Goal: Information Seeking & Learning: Check status

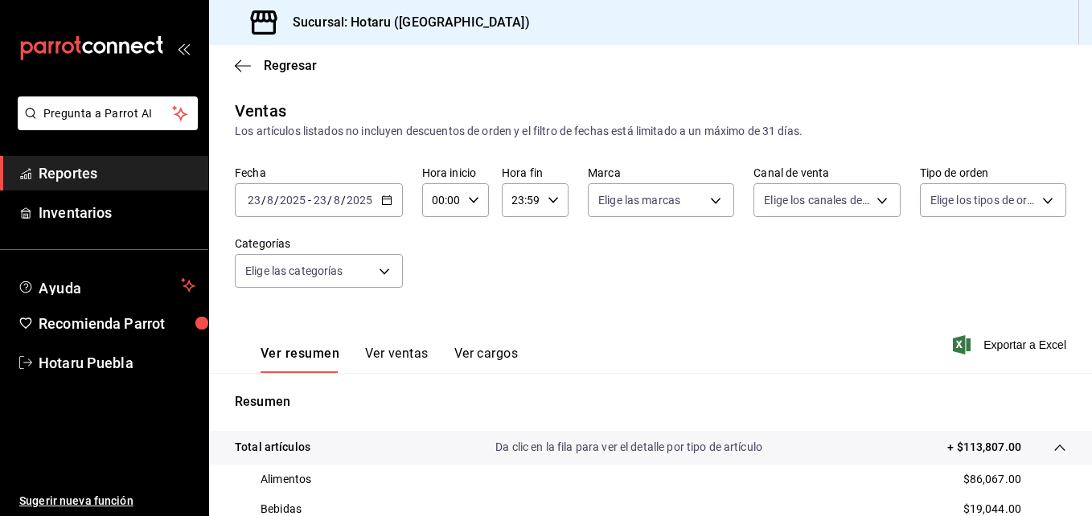
scroll to position [322, 0]
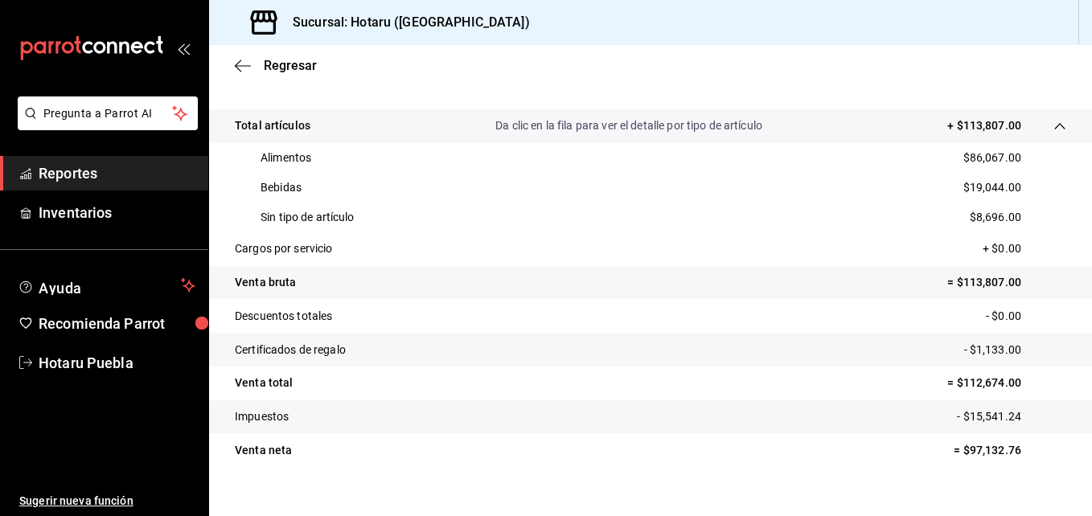
click at [244, 68] on icon "button" at bounding box center [243, 66] width 16 height 14
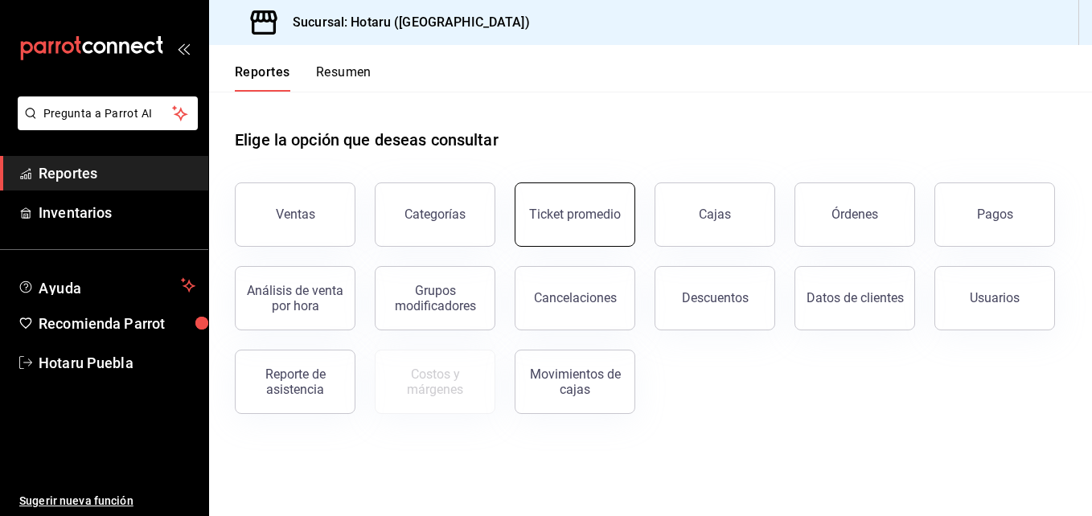
click at [591, 199] on button "Ticket promedio" at bounding box center [575, 215] width 121 height 64
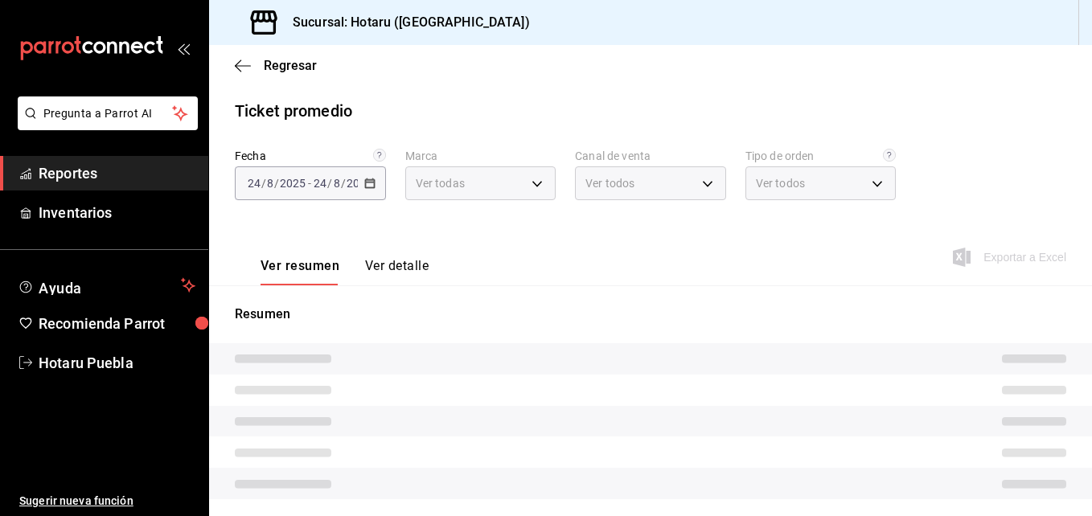
type input "28f2b94b-43d9-4456-ab58-be91b69769b2,f751b40b-1592-4fe9-b0c9-b3cde2f2f566"
type input "PARROT,UBER_EATS,RAPPI,DIDI_FOOD,ONLINE"
type input "fab97e86-f173-400a-9fb3-ec3d756d97d2,cce75506-828c-4b0a-8d3b-bb17af45970c,EXTER…"
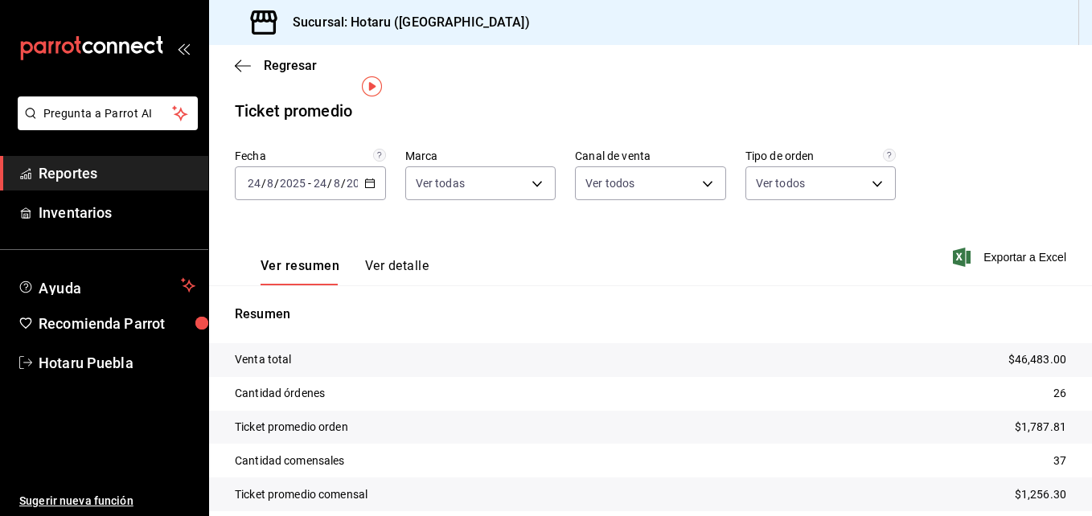
scroll to position [66, 0]
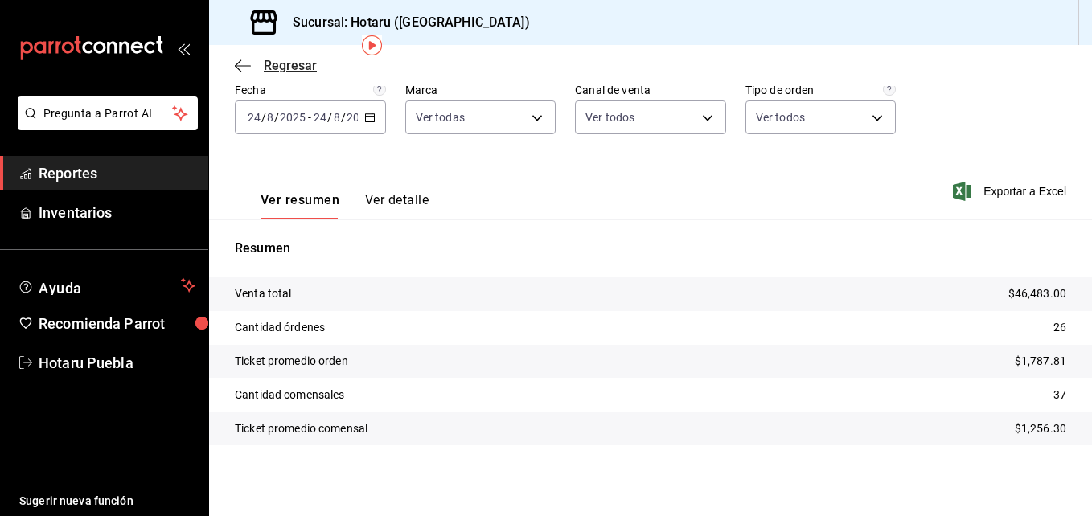
click at [244, 64] on icon "button" at bounding box center [243, 66] width 16 height 14
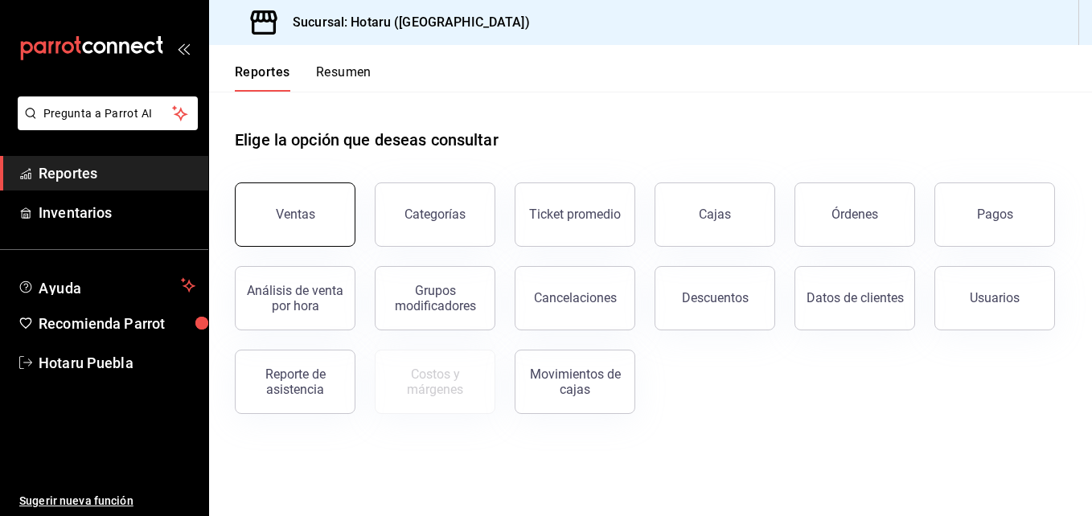
click at [327, 219] on button "Ventas" at bounding box center [295, 215] width 121 height 64
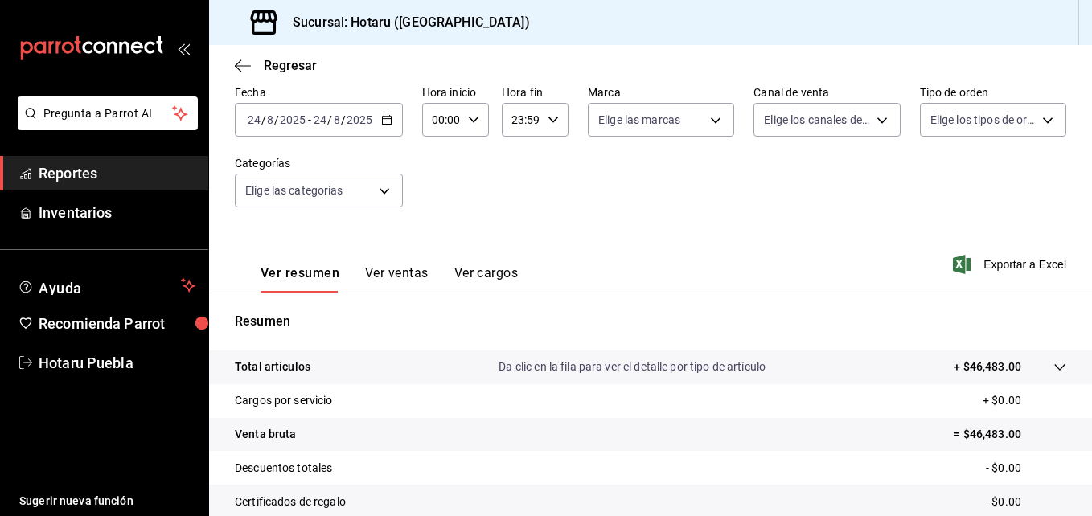
click at [1021, 370] on div at bounding box center [1043, 367] width 45 height 17
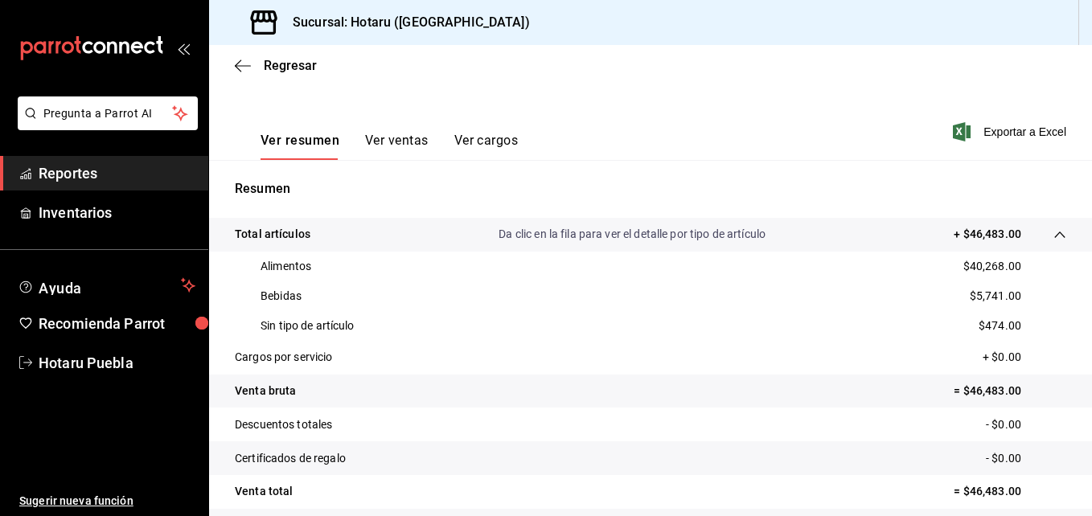
scroll to position [241, 0]
